Goal: Information Seeking & Learning: Learn about a topic

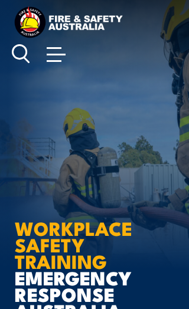
click at [55, 56] on span at bounding box center [56, 53] width 19 height 13
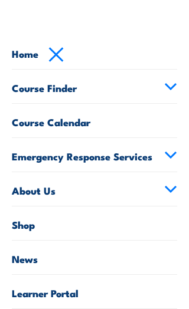
click at [170, 83] on icon at bounding box center [170, 87] width 13 height 8
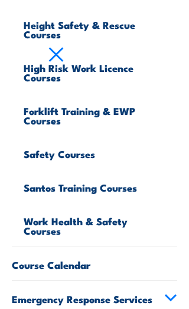
scroll to position [491, 0]
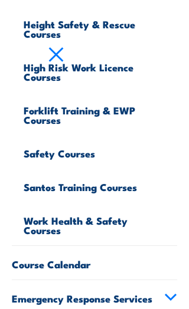
click at [88, 153] on link "Safety Courses" at bounding box center [101, 152] width 154 height 34
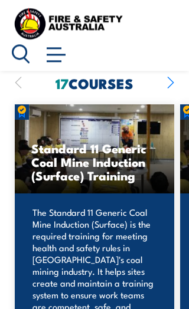
scroll to position [976, 0]
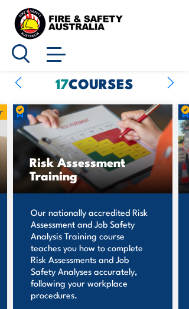
click at [116, 222] on p "Our nationally accredited Risk Assessment and Job Safety Analysis Training cour…" at bounding box center [93, 257] width 124 height 100
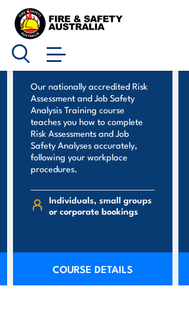
scroll to position [1130, 0]
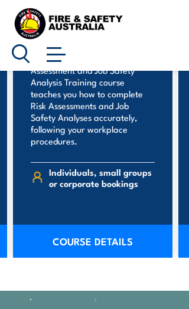
click at [113, 232] on link "COURSE DETAILS" at bounding box center [92, 241] width 159 height 33
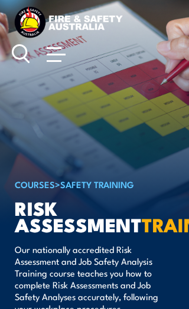
click at [25, 54] on circle at bounding box center [19, 52] width 14 height 14
click at [19, 51] on icon at bounding box center [21, 54] width 18 height 20
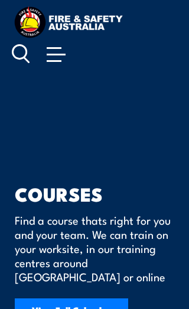
click at [24, 54] on icon at bounding box center [21, 54] width 18 height 20
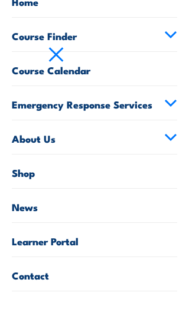
scroll to position [52, 0]
click at [168, 39] on link "Course Finder" at bounding box center [94, 35] width 165 height 34
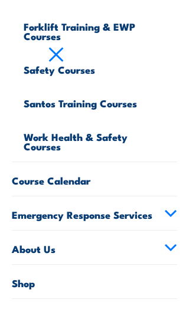
scroll to position [588, 0]
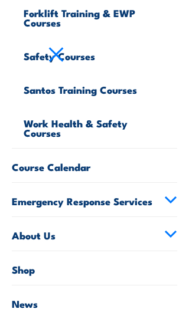
click at [102, 132] on link "Work Health & Safety Courses" at bounding box center [101, 126] width 154 height 43
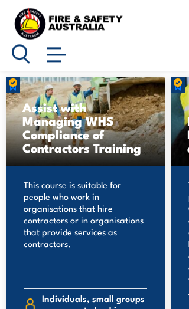
scroll to position [1015, 0]
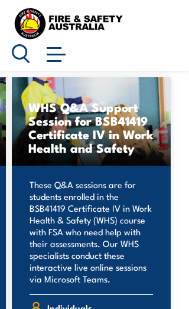
click at [23, 50] on icon at bounding box center [21, 54] width 18 height 20
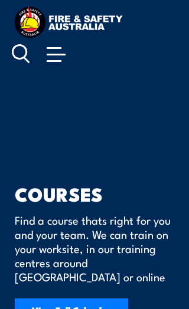
click at [26, 51] on circle at bounding box center [19, 52] width 14 height 14
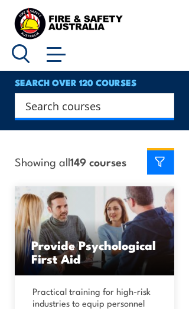
click at [61, 100] on input "Search input" at bounding box center [86, 106] width 123 height 18
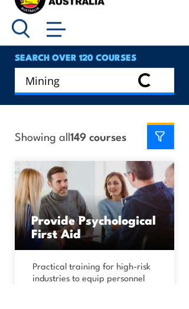
type input "Mining"
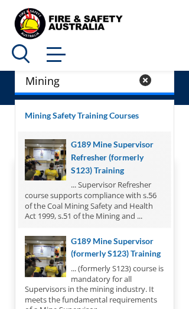
click at [136, 152] on span at bounding box center [94, 180] width 152 height 96
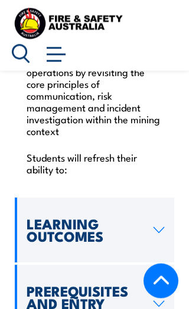
scroll to position [2030, 0]
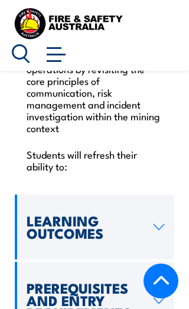
click at [156, 298] on icon at bounding box center [159, 301] width 12 height 7
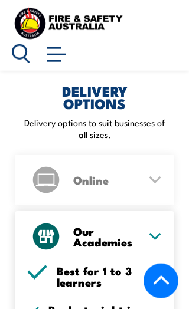
scroll to position [2490, 0]
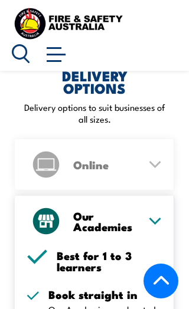
click at [156, 161] on icon at bounding box center [155, 165] width 15 height 8
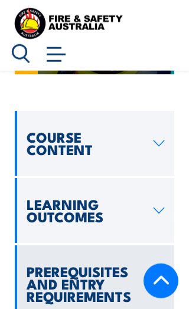
scroll to position [1703, 0]
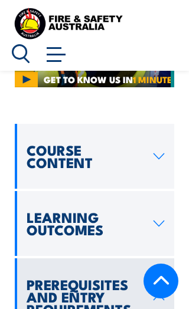
click at [56, 149] on h2 "Course Content" at bounding box center [86, 156] width 118 height 25
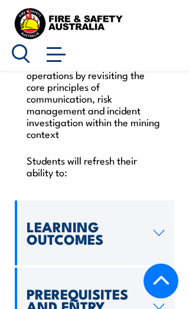
scroll to position [2036, 0]
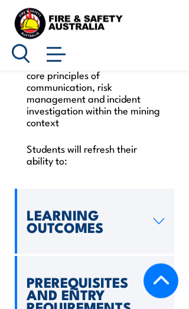
click at [59, 210] on h2 "Learning Outcomes" at bounding box center [86, 221] width 118 height 25
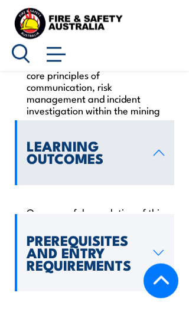
scroll to position [2037, 0]
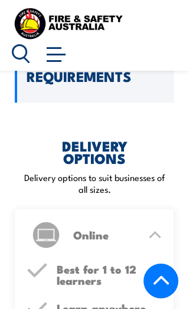
click at [48, 229] on img at bounding box center [46, 236] width 30 height 30
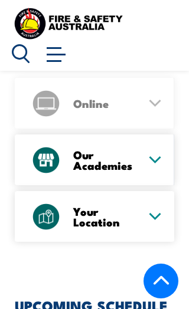
scroll to position [2168, 0]
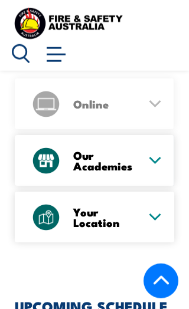
click at [58, 156] on img at bounding box center [46, 161] width 30 height 30
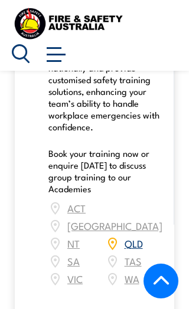
scroll to position [2362, 0]
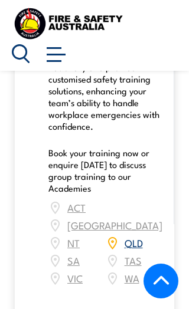
click at [139, 236] on link "QLD" at bounding box center [134, 243] width 18 height 14
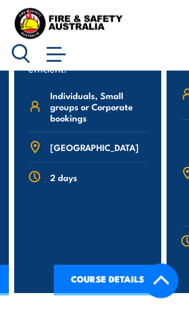
scroll to position [4887, 0]
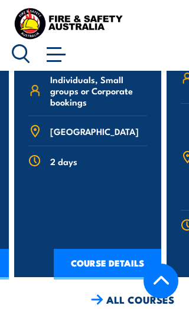
click at [116, 280] on link "COURSE DETAILS" at bounding box center [107, 264] width 107 height 31
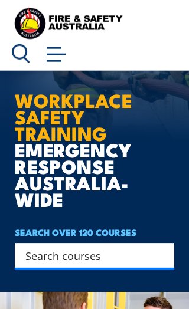
scroll to position [139, 0]
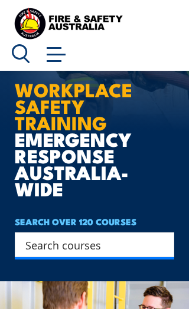
click at [58, 247] on input "Search input" at bounding box center [86, 245] width 123 height 18
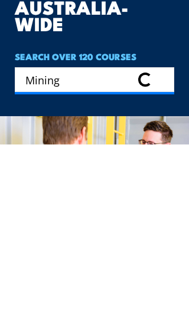
type input "Mining"
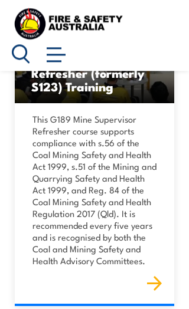
scroll to position [1562, 0]
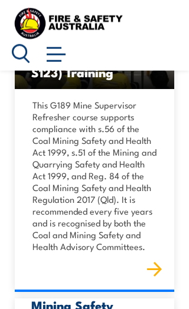
click at [141, 305] on h3 "Mining Safety Training Courses" at bounding box center [94, 312] width 126 height 27
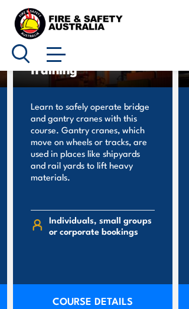
scroll to position [1136, 0]
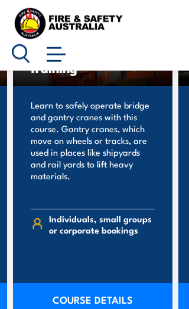
click at [100, 296] on link "COURSE DETAILS" at bounding box center [92, 299] width 159 height 33
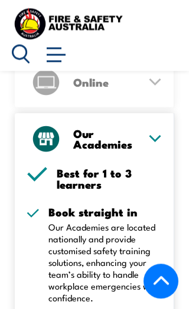
scroll to position [1822, 0]
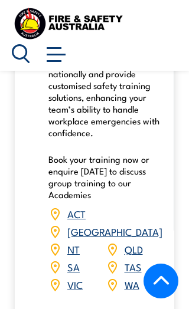
scroll to position [1973, 0]
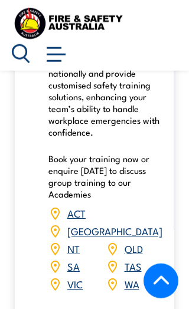
click at [142, 242] on link "QLD" at bounding box center [134, 249] width 18 height 14
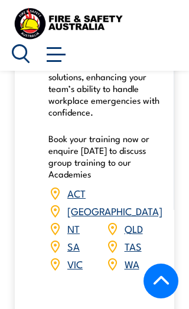
scroll to position [1992, 0]
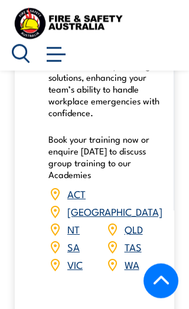
click at [137, 222] on link "QLD" at bounding box center [134, 229] width 18 height 14
click at [119, 223] on img at bounding box center [112, 229] width 13 height 13
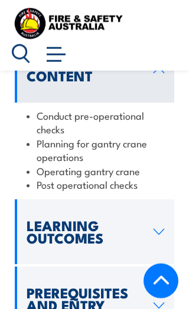
scroll to position [1409, 0]
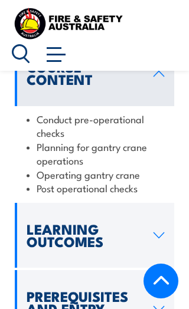
click at [159, 306] on icon at bounding box center [159, 309] width 12 height 7
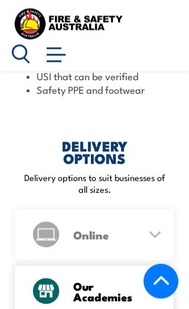
scroll to position [1749, 0]
